Goal: Entertainment & Leisure: Consume media (video, audio)

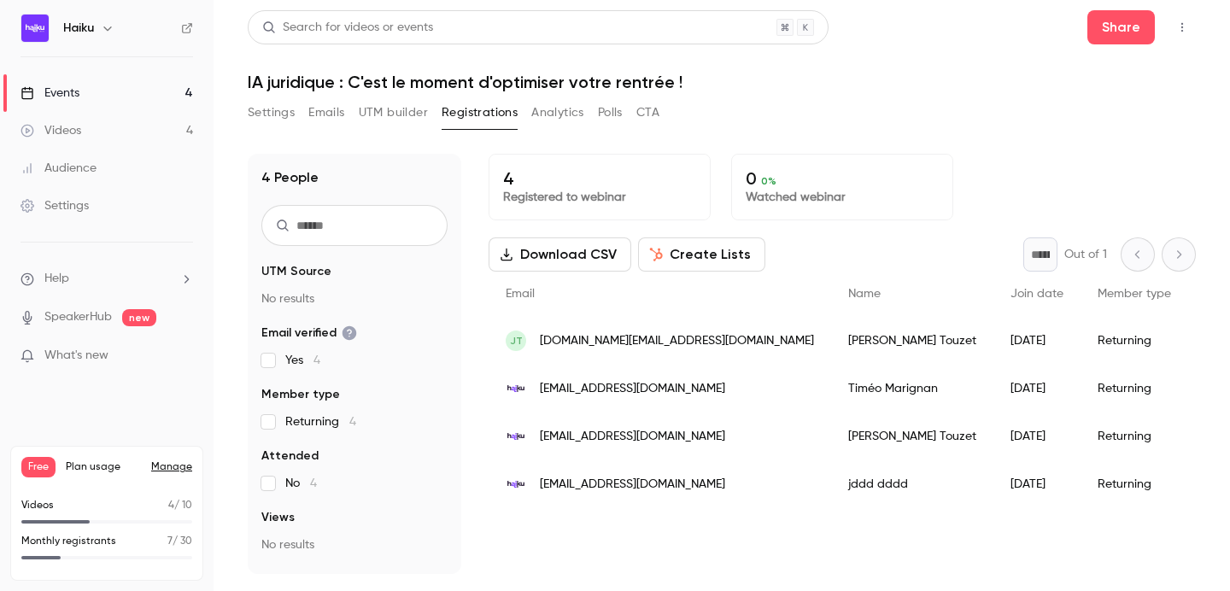
click at [123, 96] on link "Events 4" at bounding box center [107, 93] width 214 height 38
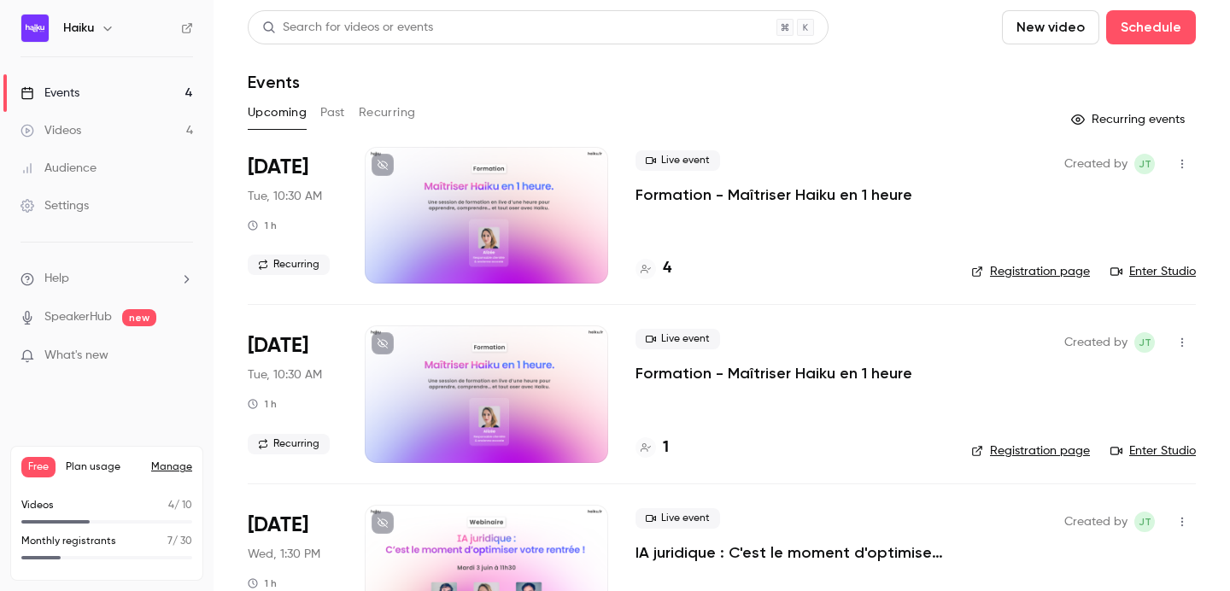
click at [326, 114] on button "Past" at bounding box center [332, 112] width 25 height 27
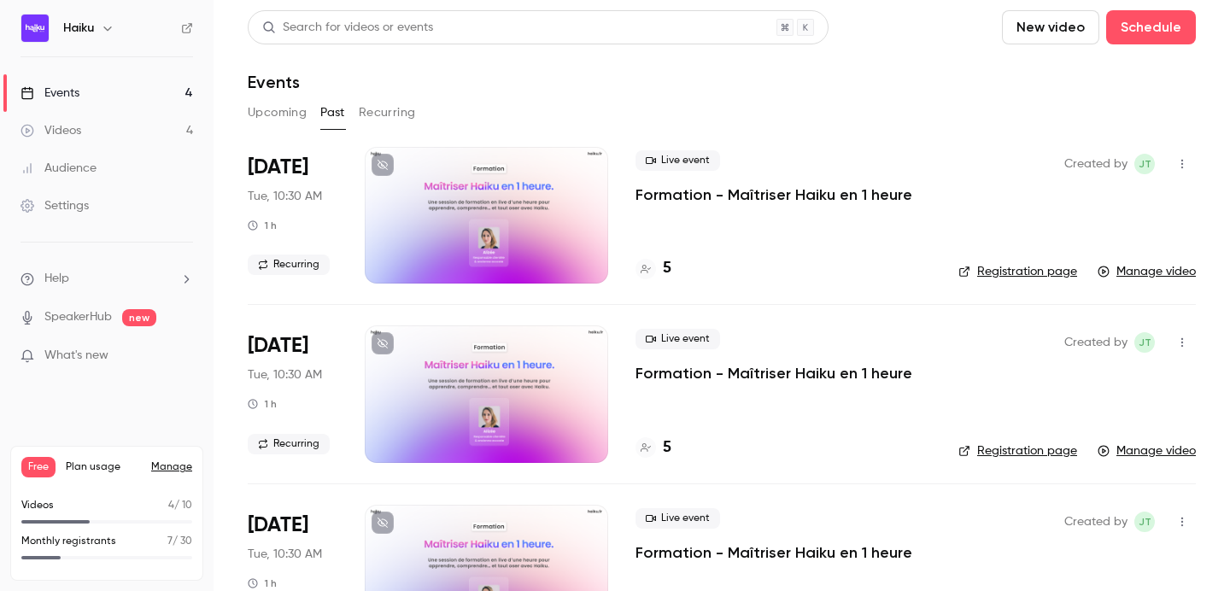
click at [446, 191] on div at bounding box center [486, 215] width 243 height 137
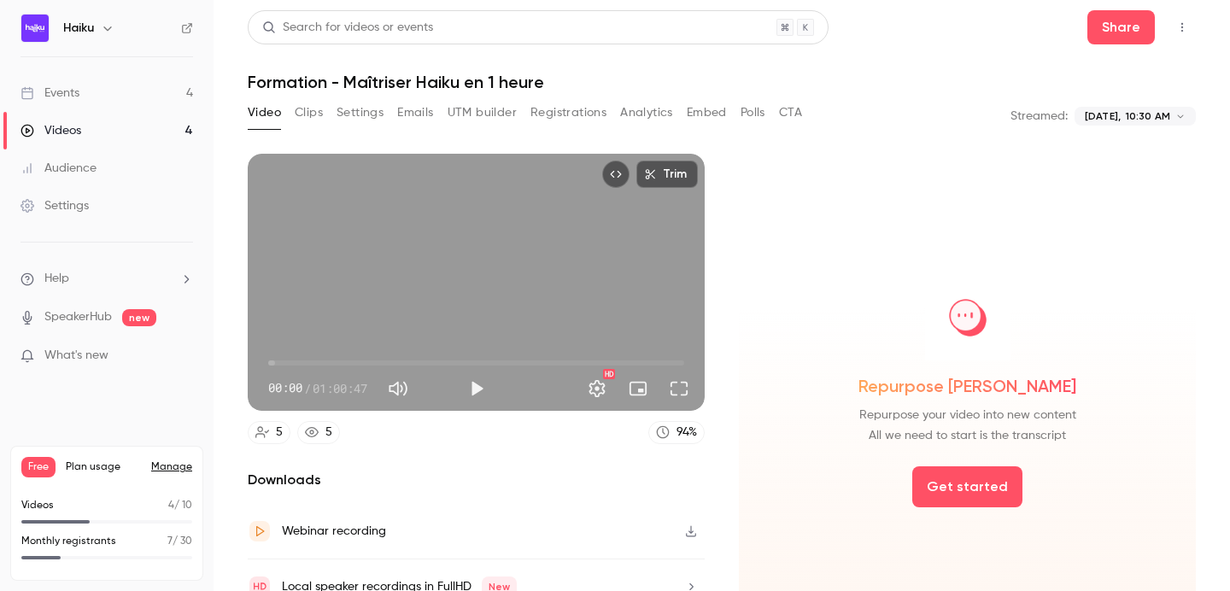
click at [659, 110] on button "Analytics" at bounding box center [646, 112] width 53 height 27
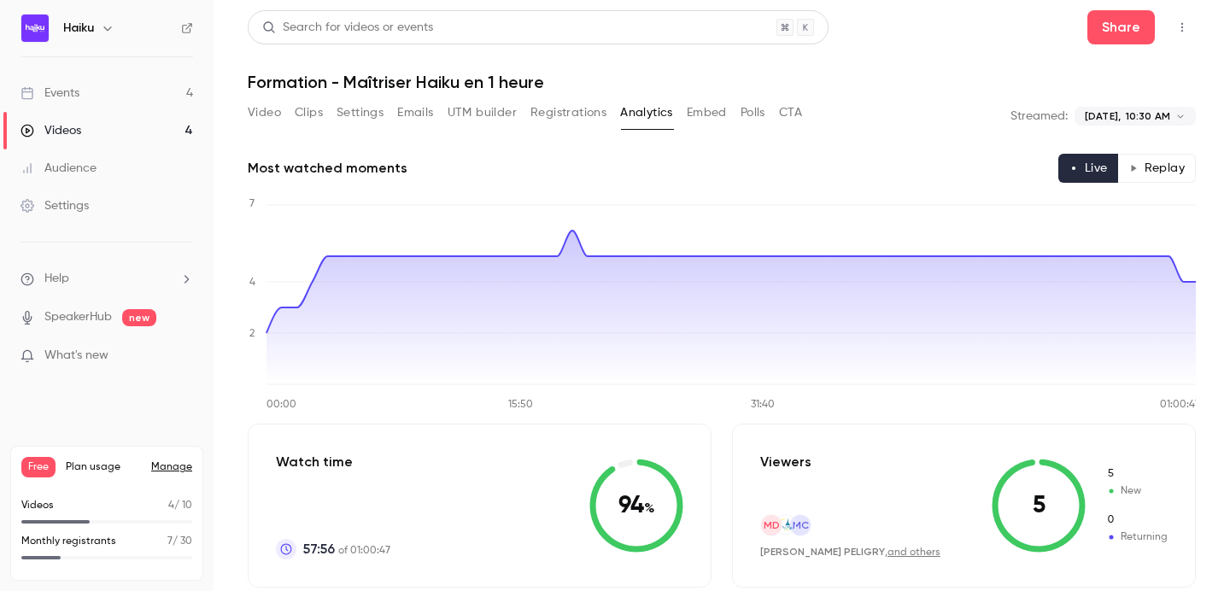
click at [302, 118] on button "Clips" at bounding box center [309, 112] width 28 height 27
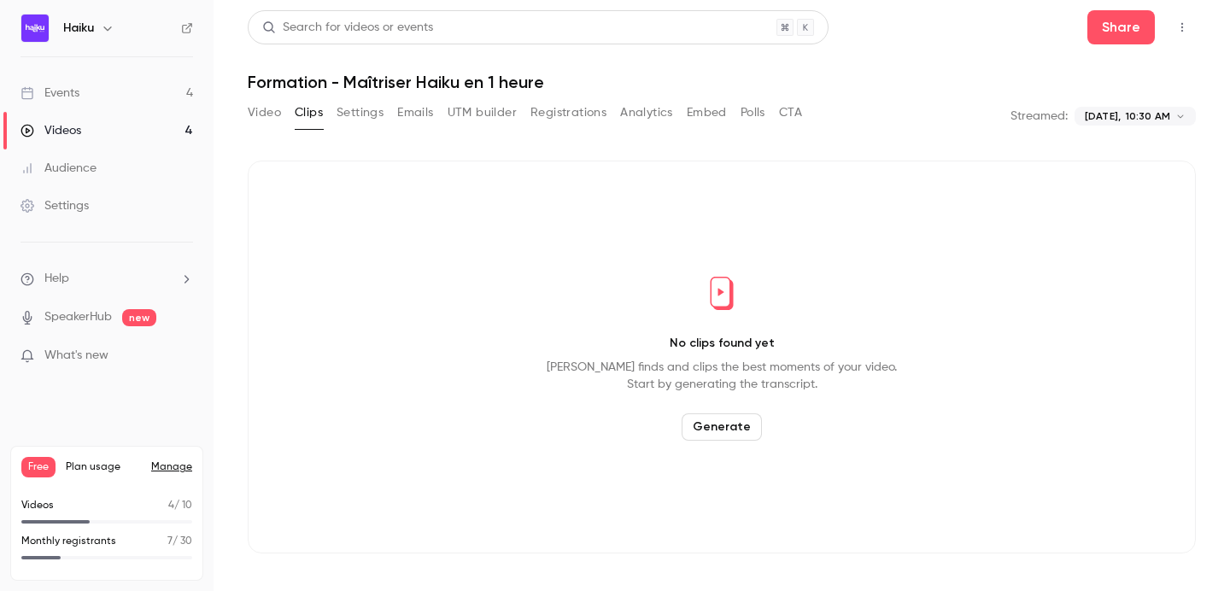
click at [268, 118] on button "Video" at bounding box center [264, 112] width 33 height 27
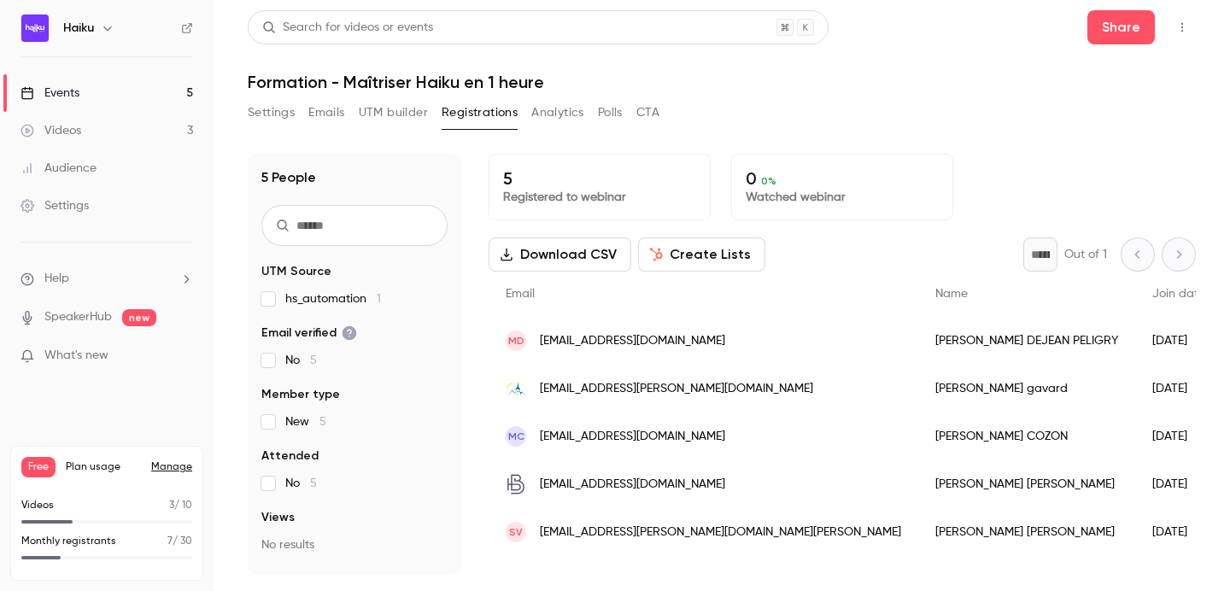
click at [270, 117] on button "Settings" at bounding box center [271, 112] width 47 height 27
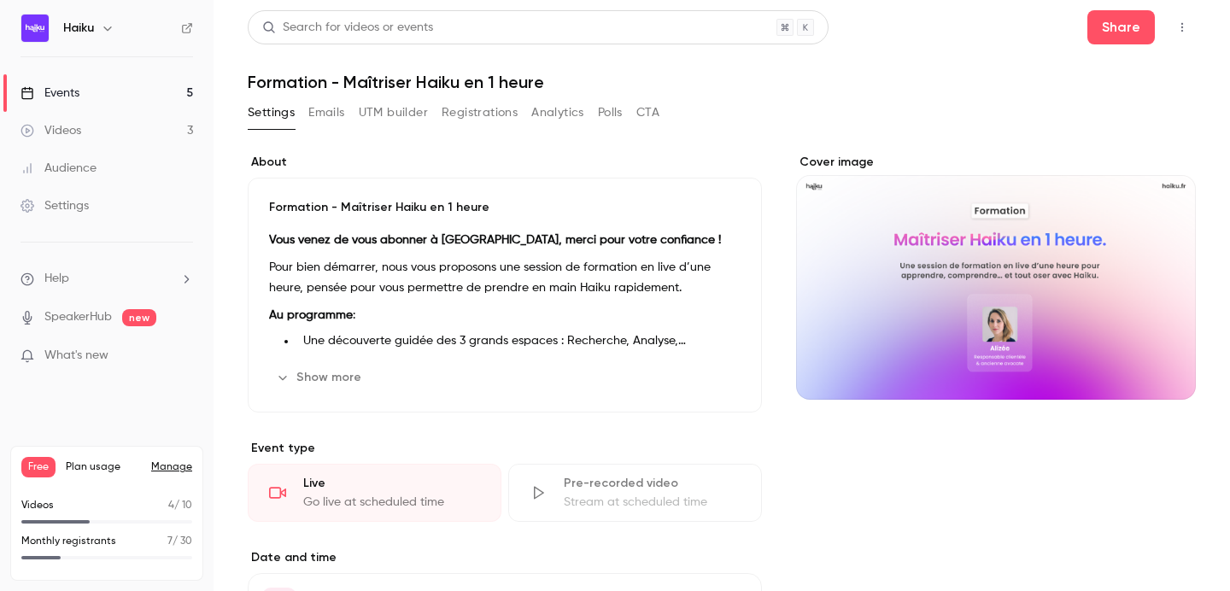
click at [319, 117] on button "Emails" at bounding box center [326, 112] width 36 height 27
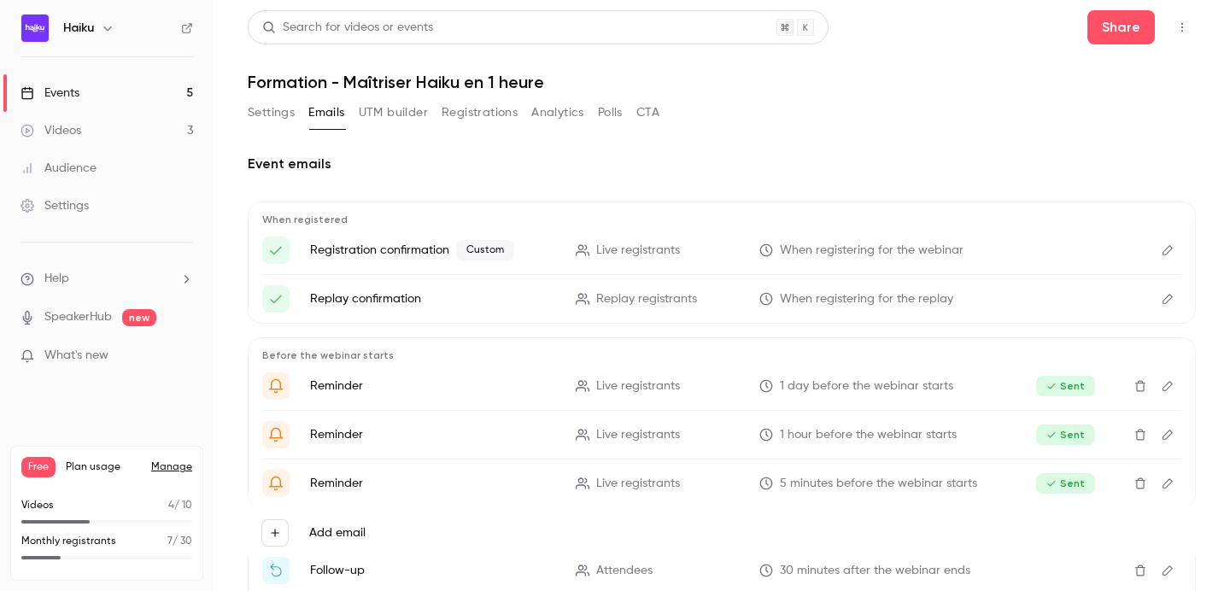
click at [100, 93] on link "Events 5" at bounding box center [107, 93] width 214 height 38
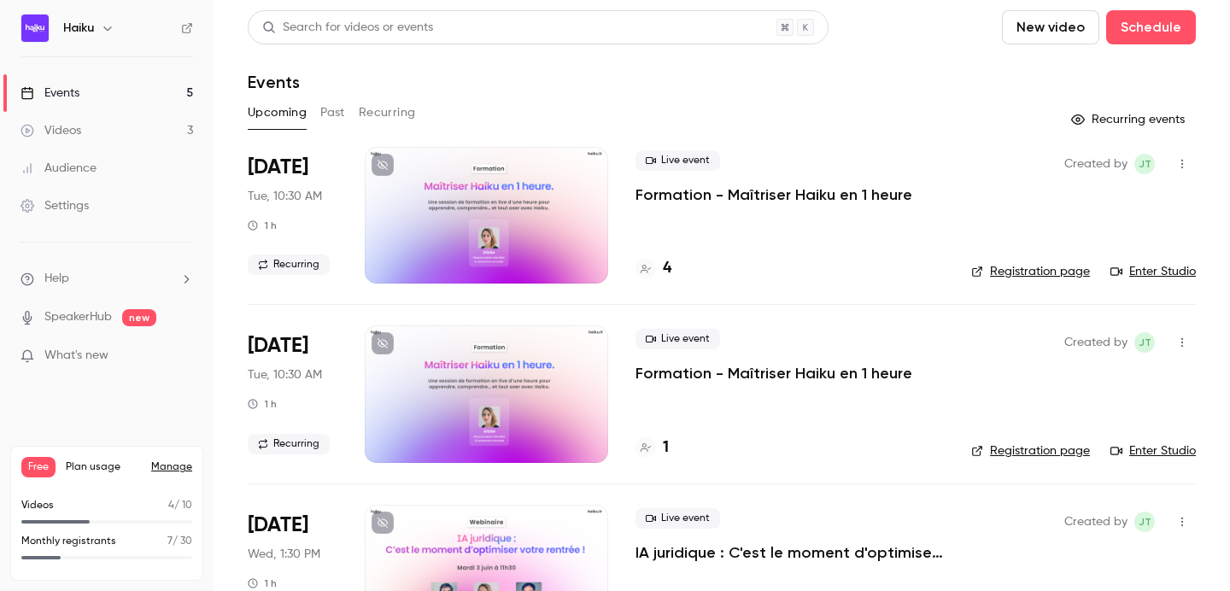
click at [335, 107] on button "Past" at bounding box center [332, 112] width 25 height 27
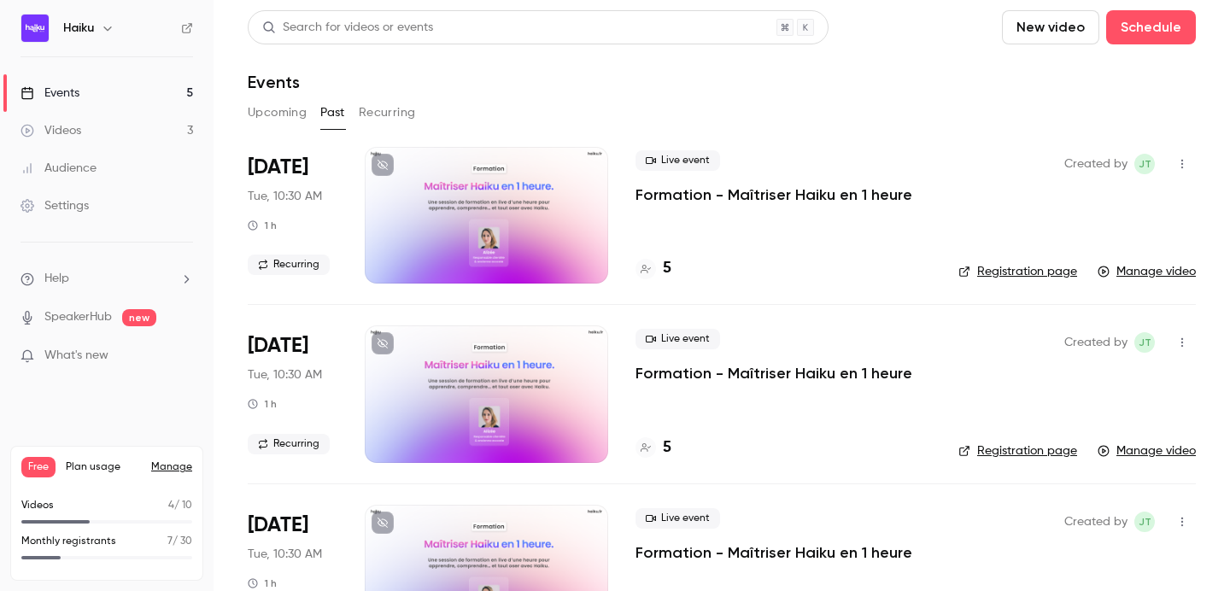
click at [431, 197] on div at bounding box center [486, 215] width 243 height 137
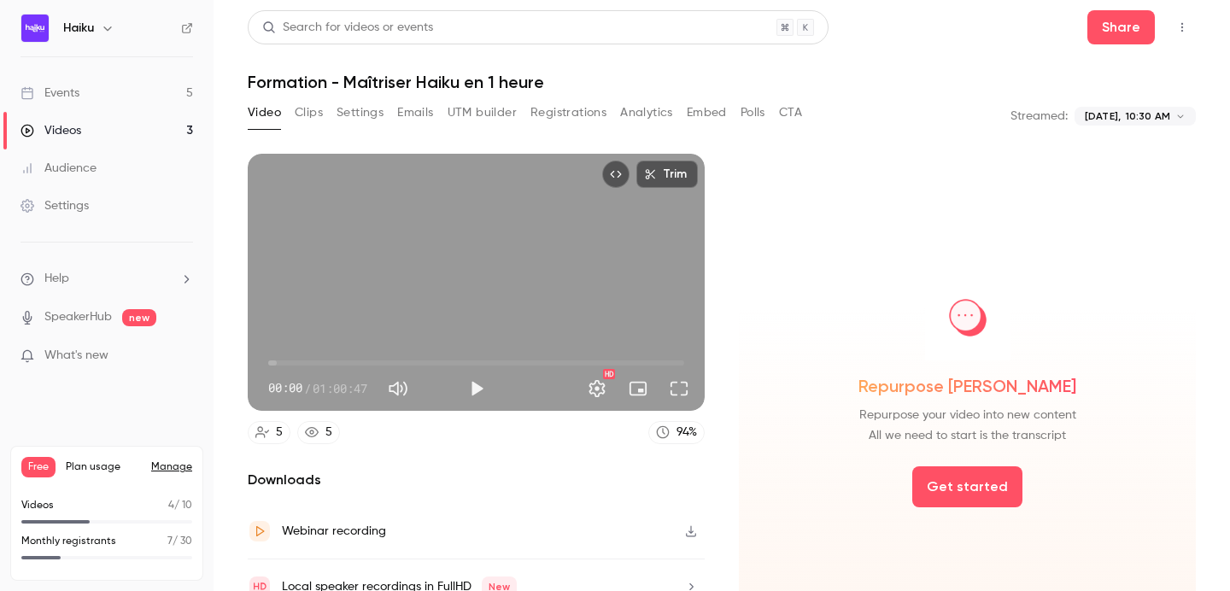
click at [467, 385] on button "Play" at bounding box center [477, 389] width 34 height 34
type input "***"
type input "**"
type input "***"
type input "**"
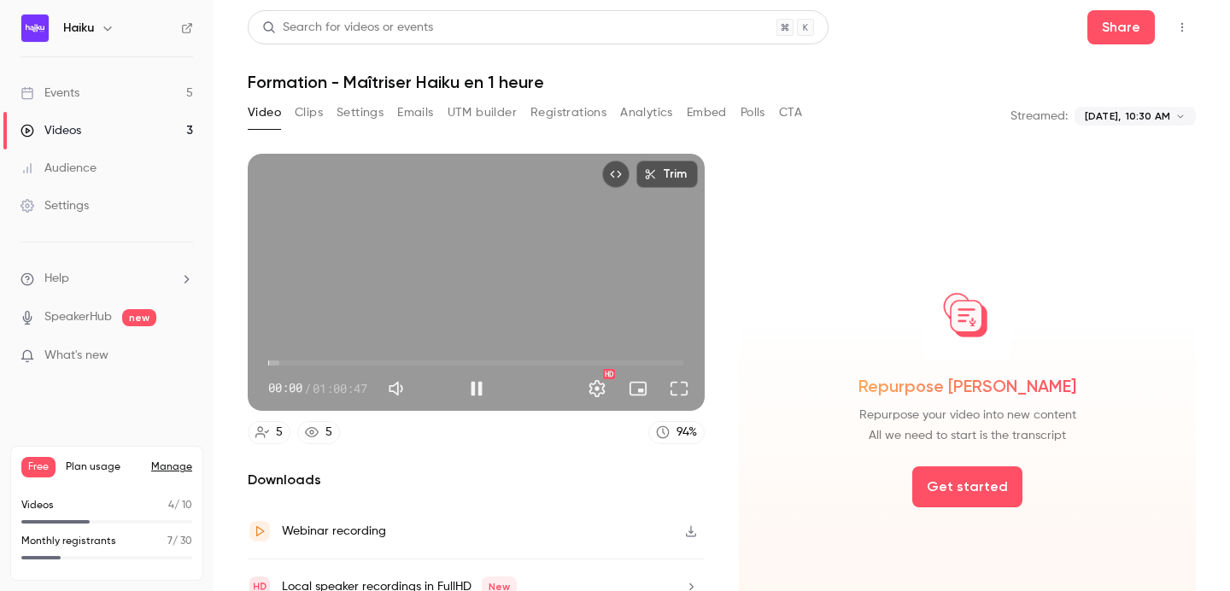
type input "***"
type input "**"
drag, startPoint x: 444, startPoint y: 387, endPoint x: 435, endPoint y: 388, distance: 9.4
click at [435, 388] on span at bounding box center [440, 388] width 43 height 25
click at [680, 384] on button "Full screen" at bounding box center [679, 389] width 34 height 34
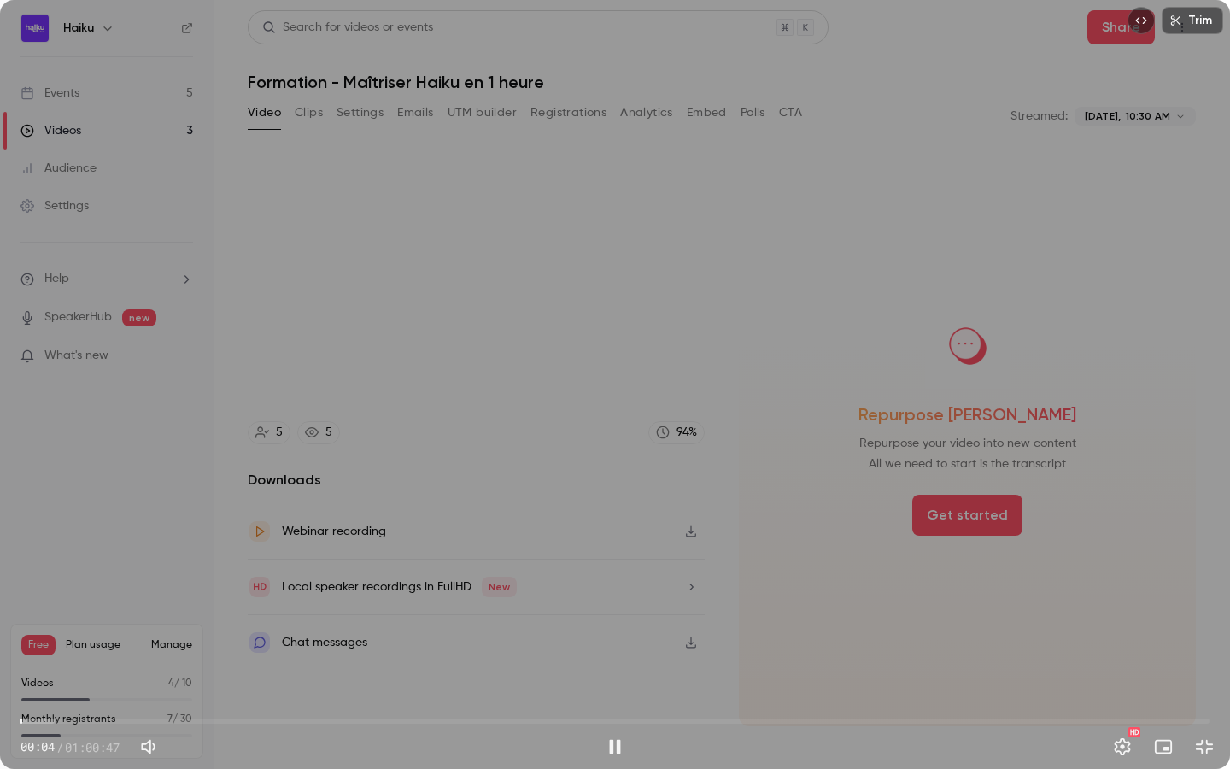
click at [34, 590] on span "00:04" at bounding box center [615, 720] width 1189 height 27
click at [25, 590] on span "00:13" at bounding box center [24, 720] width 5 height 5
drag, startPoint x: 57, startPoint y: 721, endPoint x: 30, endPoint y: 720, distance: 27.4
click at [30, 590] on span "00:26" at bounding box center [615, 720] width 1189 height 27
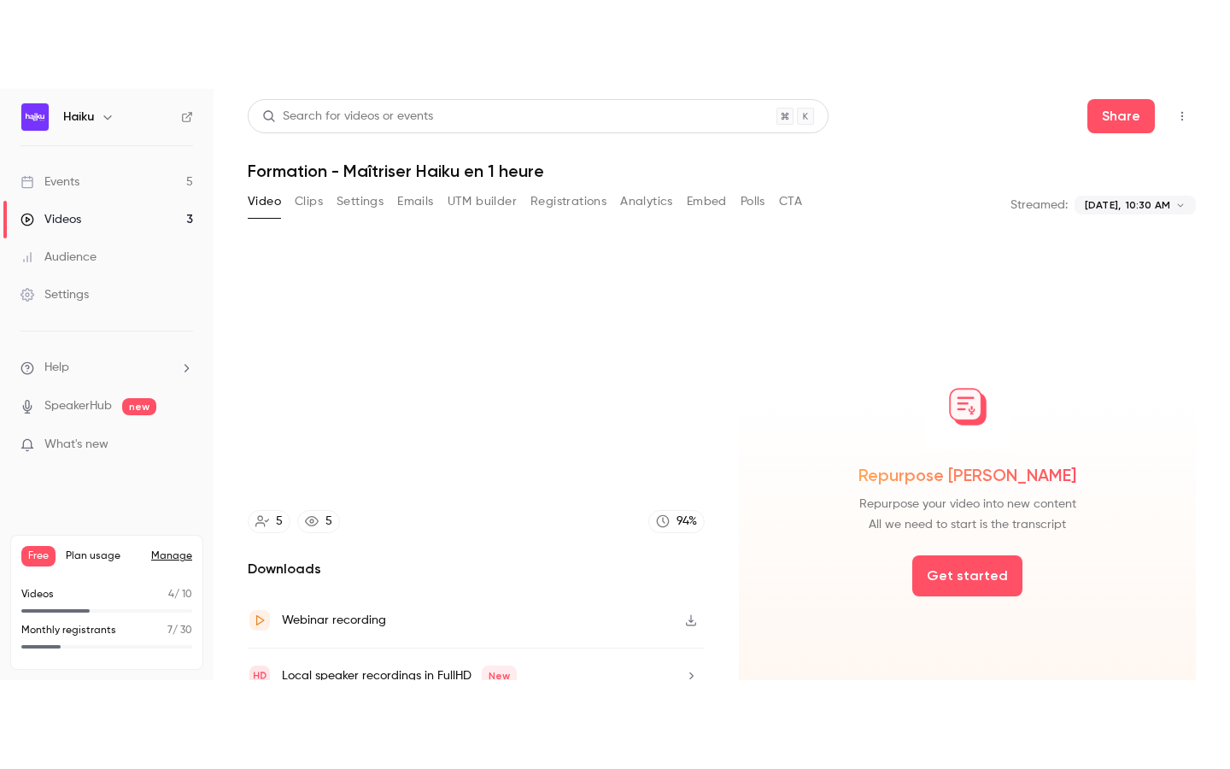
scroll to position [79, 0]
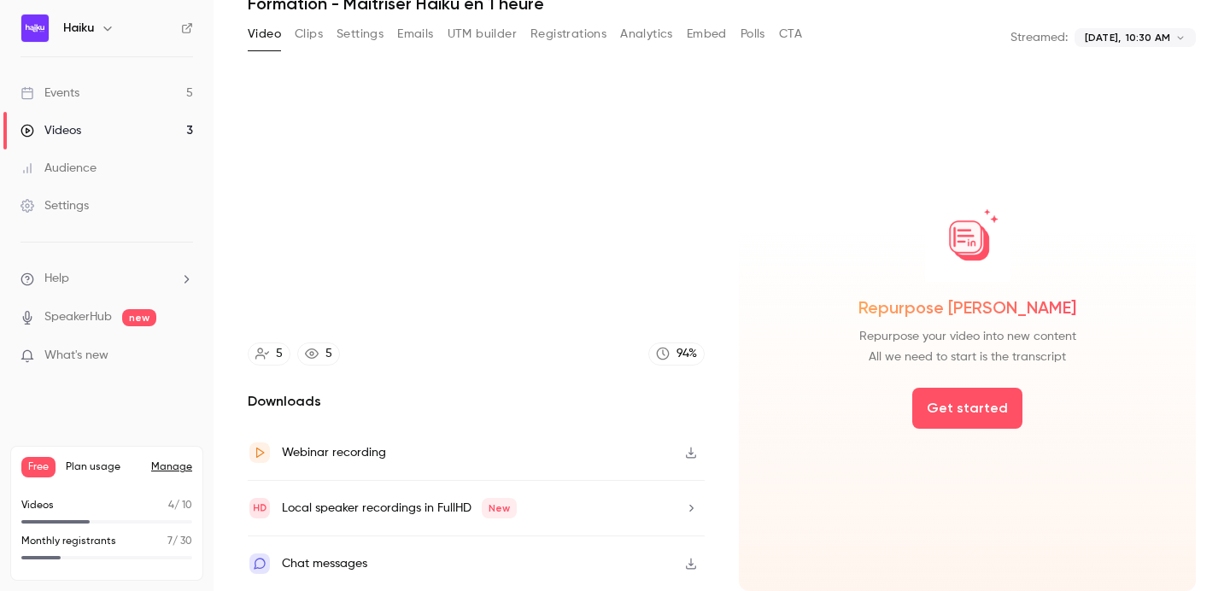
click at [575, 566] on div "Chat messages" at bounding box center [476, 564] width 457 height 55
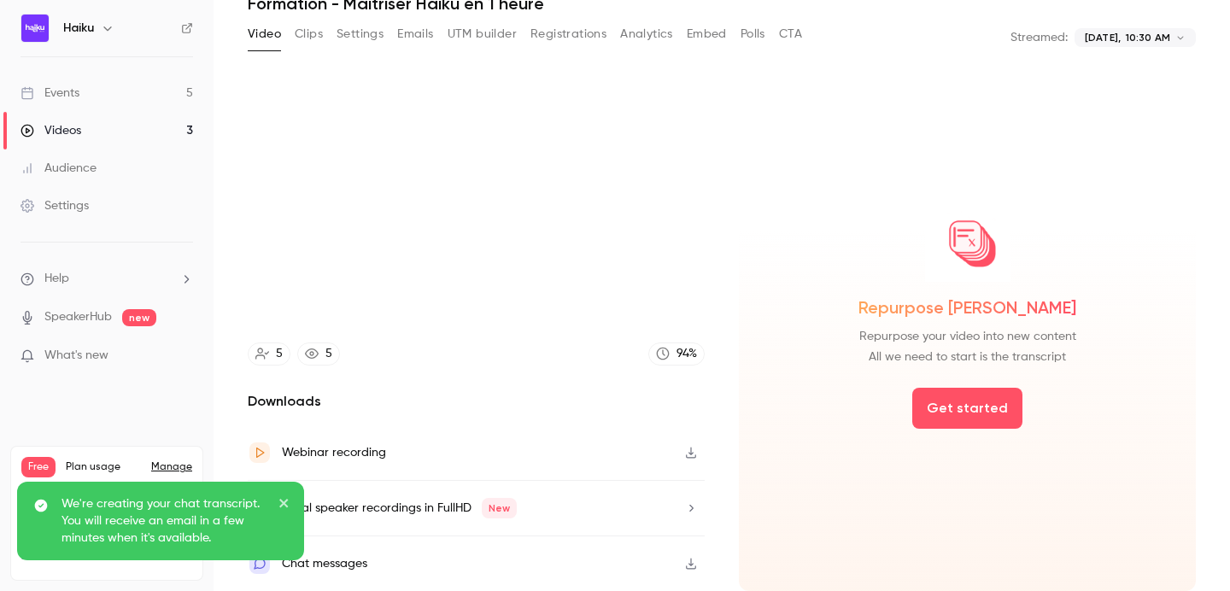
click at [289, 505] on icon "close" at bounding box center [285, 503] width 12 height 14
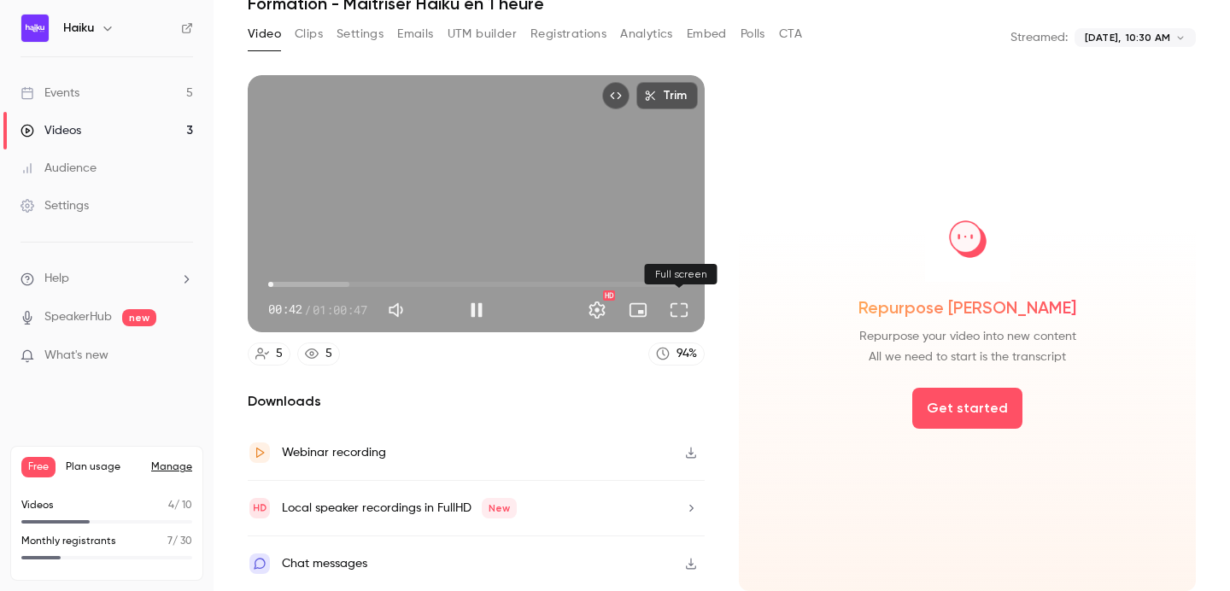
click at [688, 315] on button "Full screen" at bounding box center [679, 310] width 34 height 34
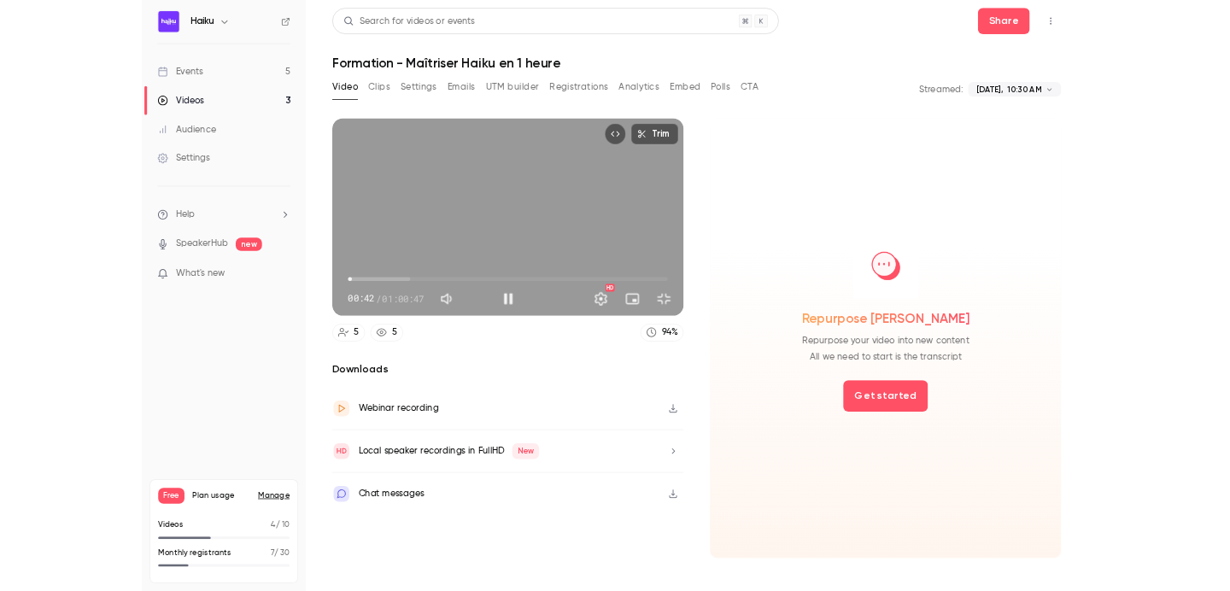
scroll to position [0, 0]
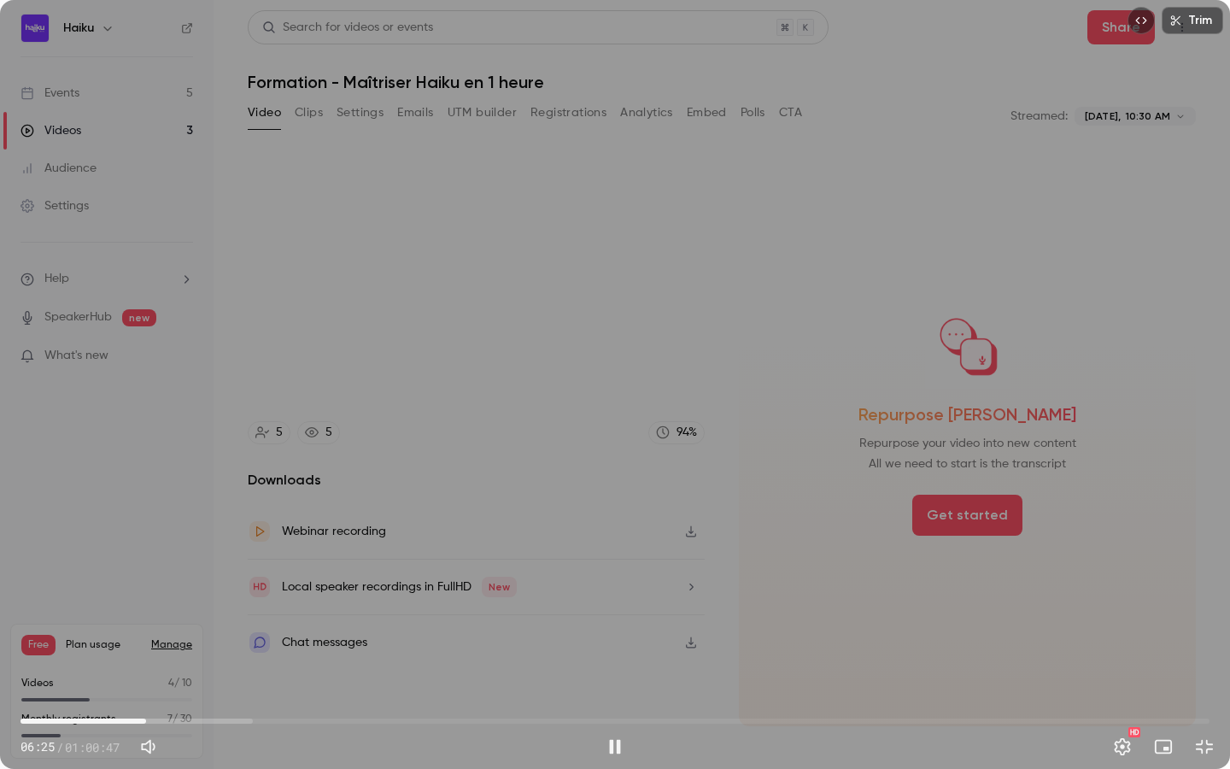
drag, startPoint x: 44, startPoint y: 721, endPoint x: 146, endPoint y: 721, distance: 101.7
click at [146, 590] on span "06:25" at bounding box center [615, 720] width 1189 height 27
drag, startPoint x: 176, startPoint y: 720, endPoint x: 271, endPoint y: 723, distance: 94.9
click at [271, 590] on span "12:47" at bounding box center [615, 720] width 1189 height 27
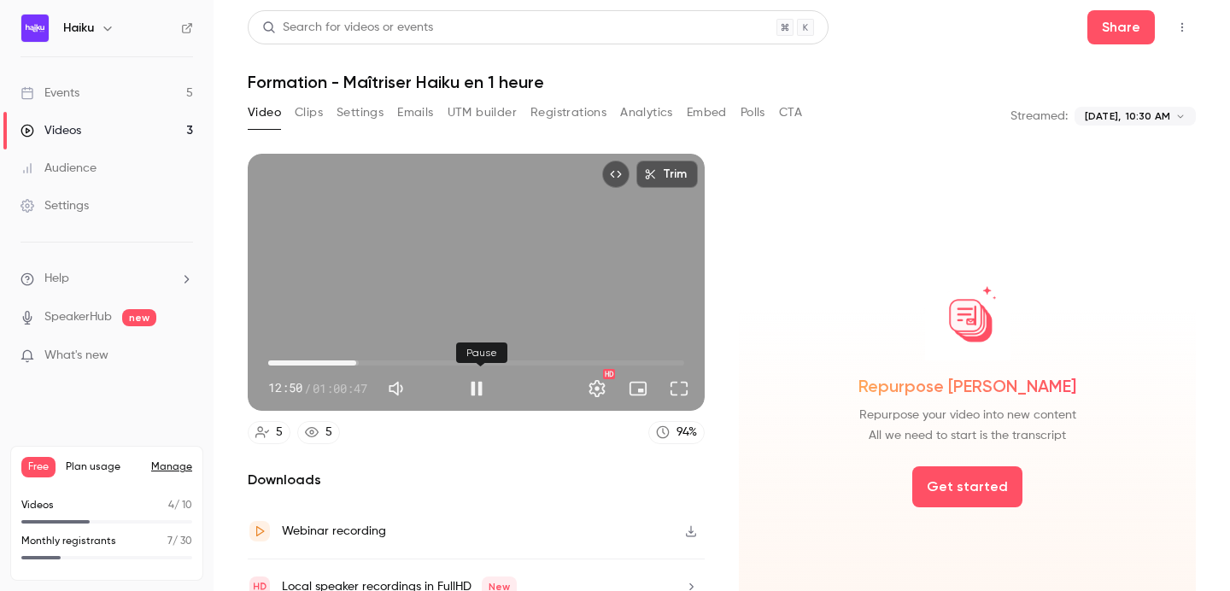
click at [484, 388] on button "Pause" at bounding box center [477, 389] width 34 height 34
type input "*****"
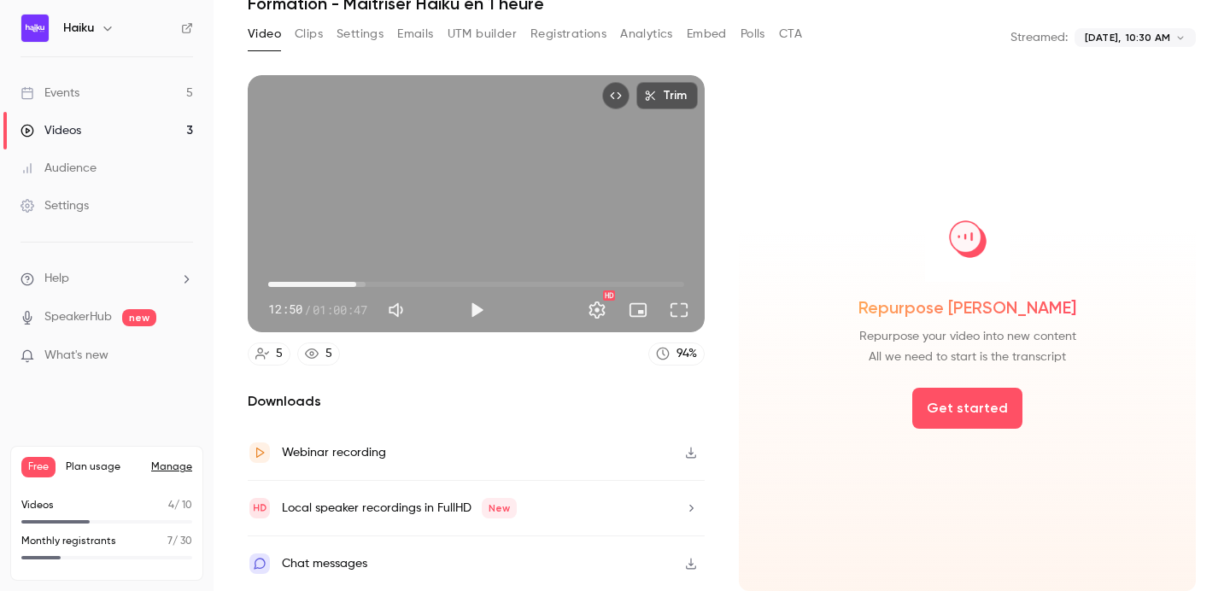
click at [321, 574] on div "Chat messages" at bounding box center [308, 564] width 120 height 24
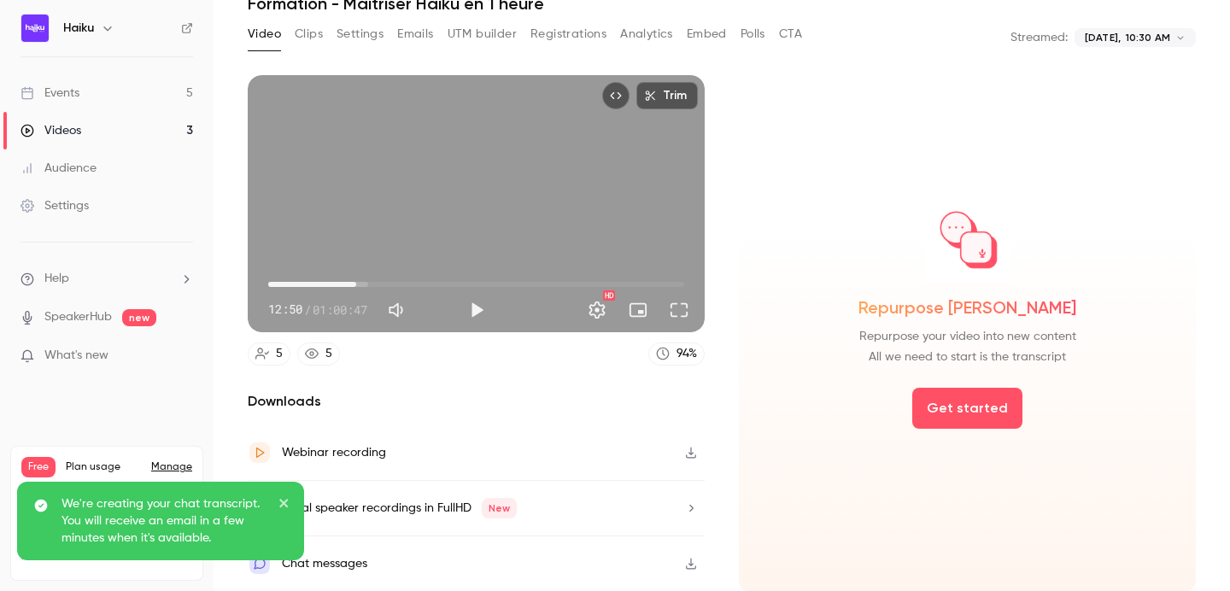
drag, startPoint x: 284, startPoint y: 496, endPoint x: 307, endPoint y: 489, distance: 23.2
click at [284, 496] on button "close" at bounding box center [285, 506] width 12 height 21
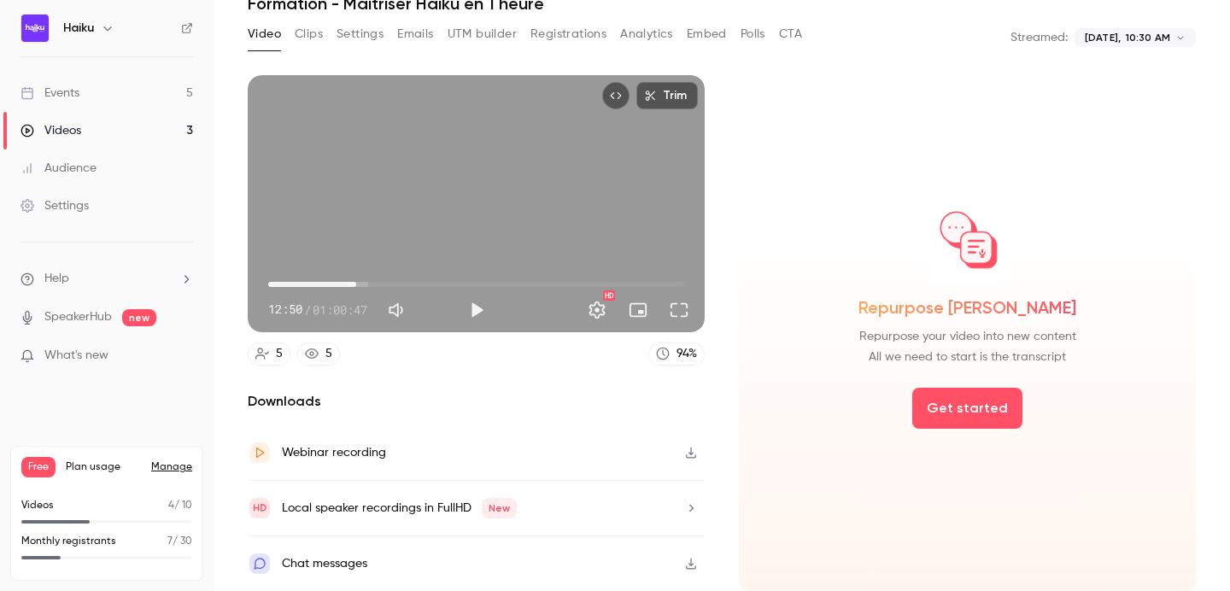
scroll to position [0, 0]
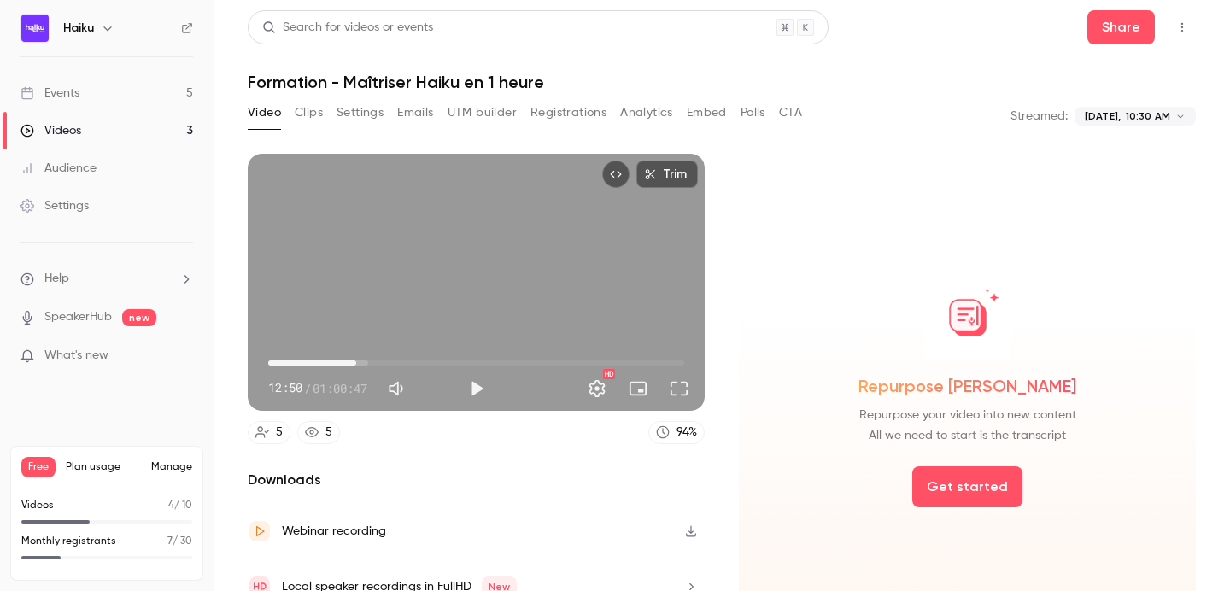
click at [625, 173] on button "Embed video" at bounding box center [615, 174] width 27 height 27
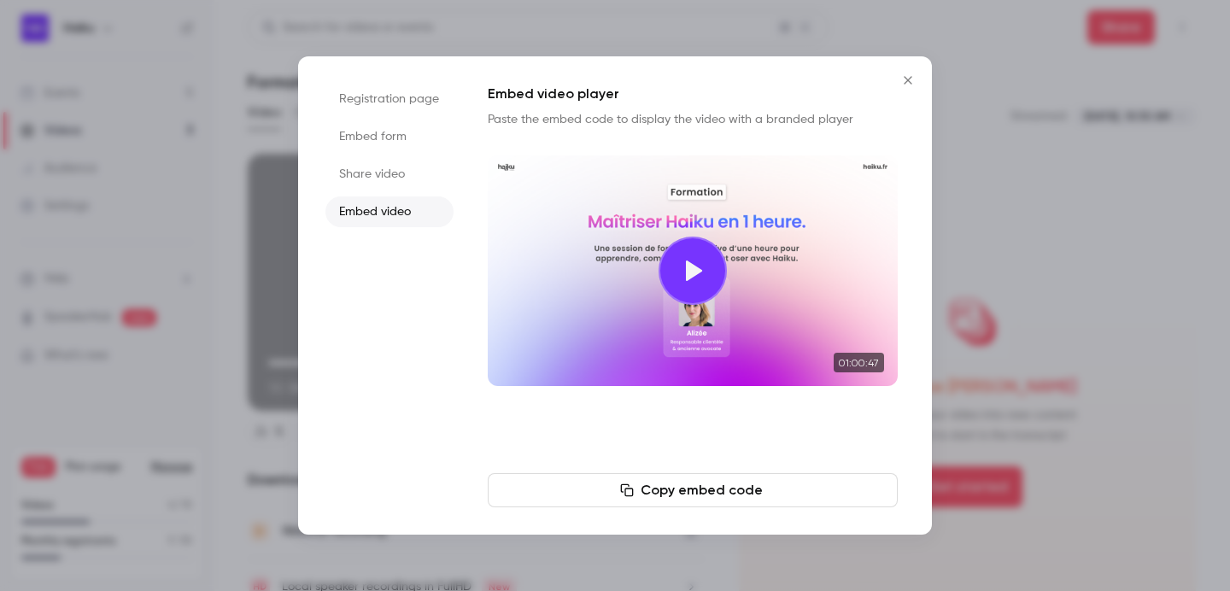
click at [906, 77] on icon "Close" at bounding box center [908, 80] width 21 height 14
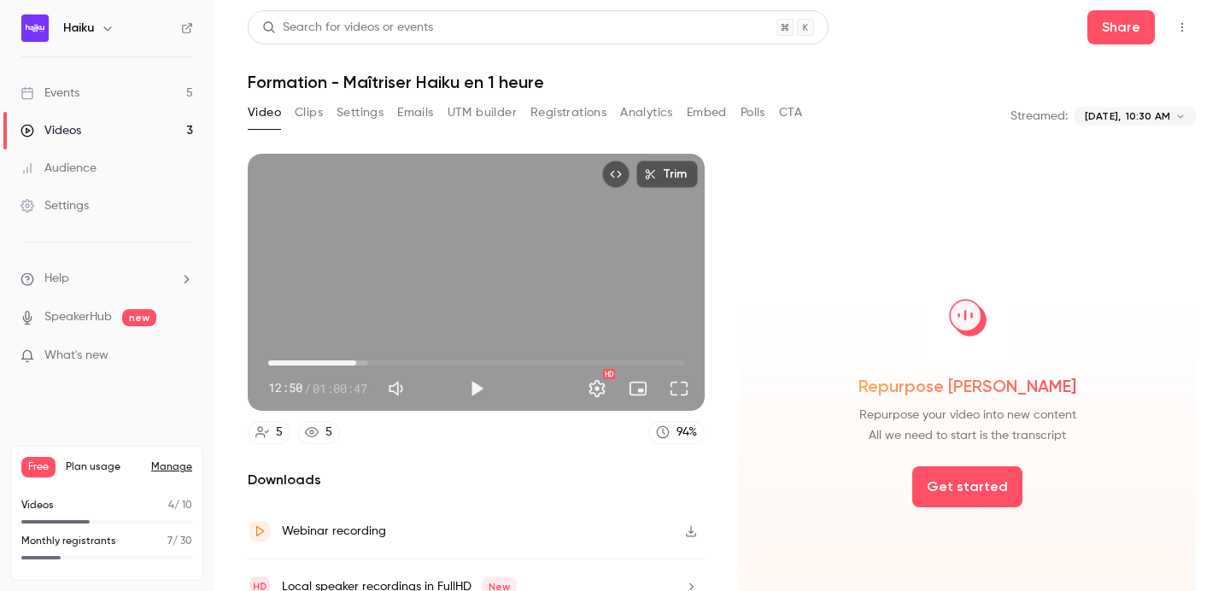
click at [906, 77] on h1 "Formation - Maîtriser Haiku en 1 heure" at bounding box center [722, 82] width 948 height 21
